Goal: Entertainment & Leisure: Consume media (video, audio)

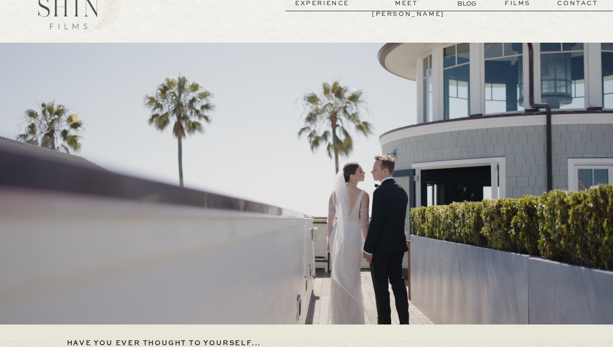
scroll to position [98, 0]
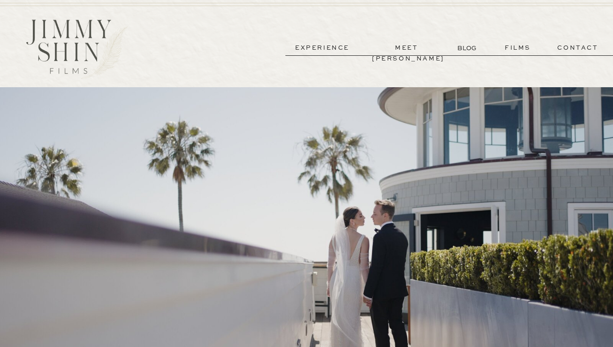
click at [529, 52] on p "films" at bounding box center [518, 48] width 46 height 11
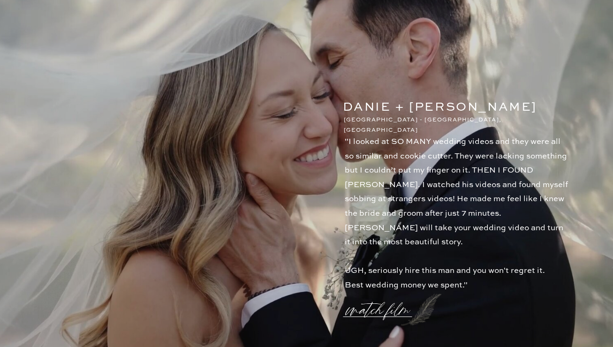
scroll to position [891, 0]
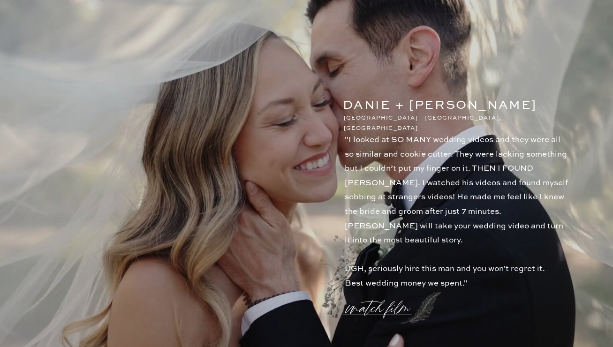
click at [364, 308] on p "watch film" at bounding box center [381, 303] width 68 height 36
click at [535, 51] on icon at bounding box center [531, 55] width 34 height 38
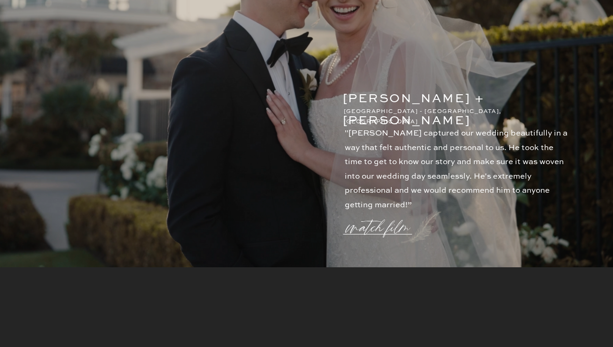
scroll to position [1340, 0]
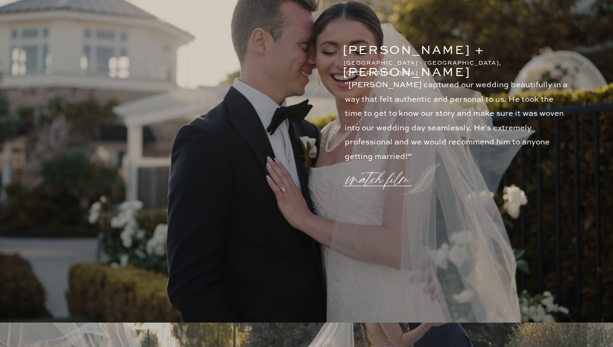
click at [387, 177] on p "watch film" at bounding box center [381, 174] width 68 height 36
